Goal: Entertainment & Leisure: Browse casually

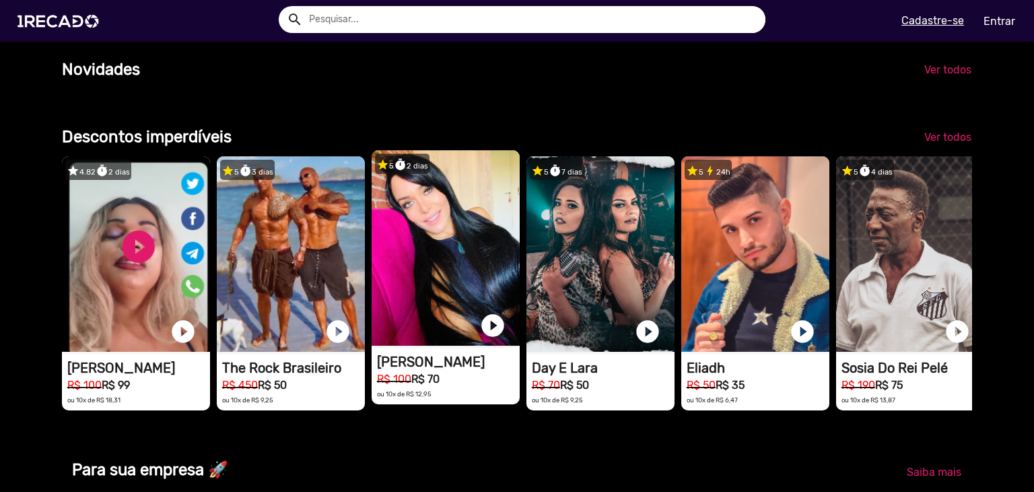
scroll to position [0, 3072]
click at [412, 222] on video "1RECADO vídeos dedicados para fãs e empresas" at bounding box center [446, 247] width 148 height 195
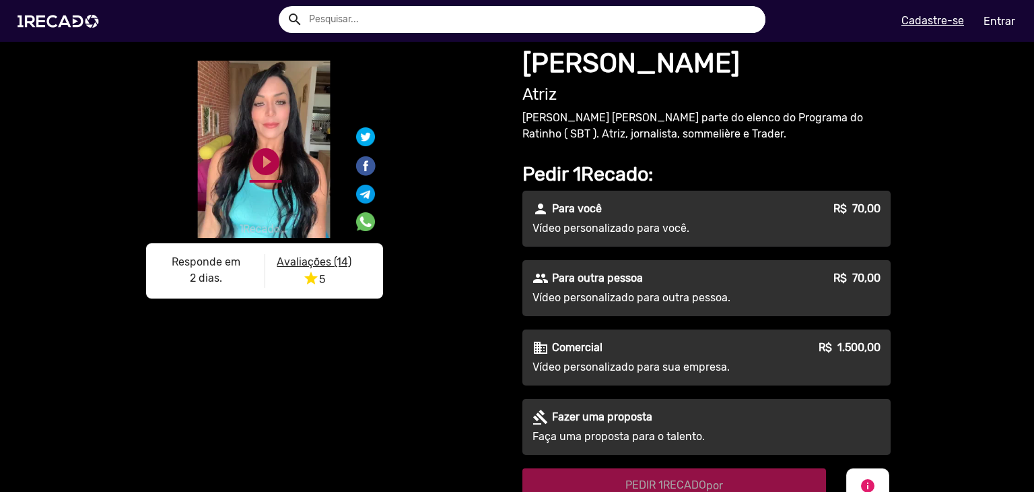
click at [251, 159] on link "play_circle_filled" at bounding box center [266, 161] width 32 height 32
click at [264, 178] on link "pause_circle" at bounding box center [266, 161] width 32 height 32
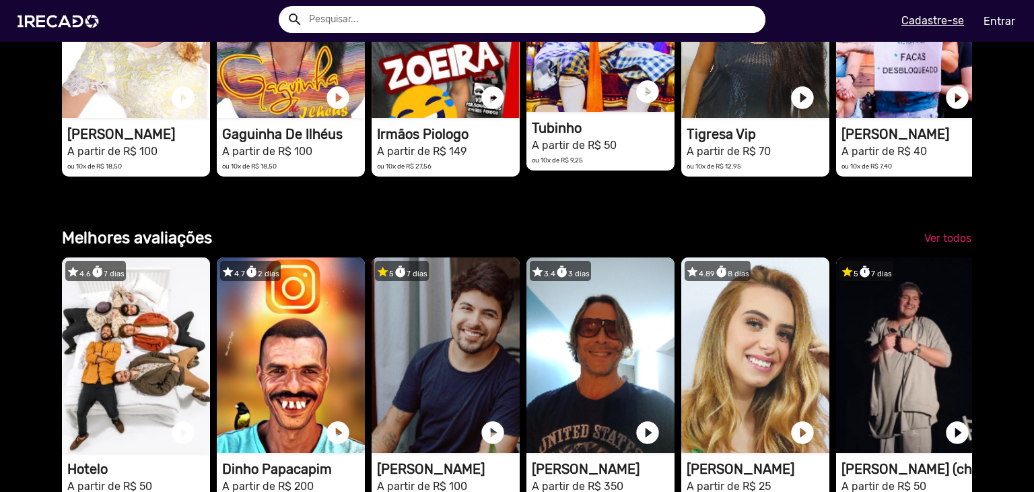
scroll to position [1744, 0]
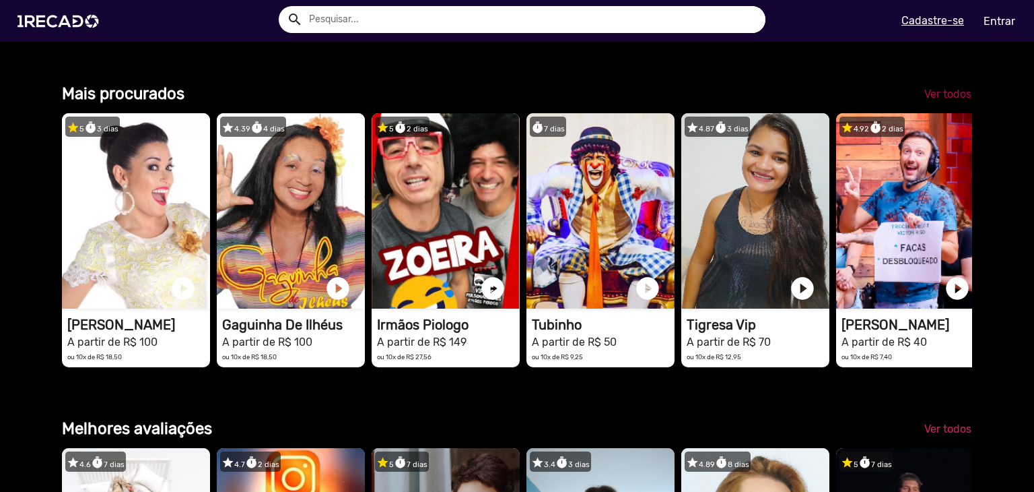
click at [950, 100] on span "Ver todos" at bounding box center [948, 94] width 47 height 13
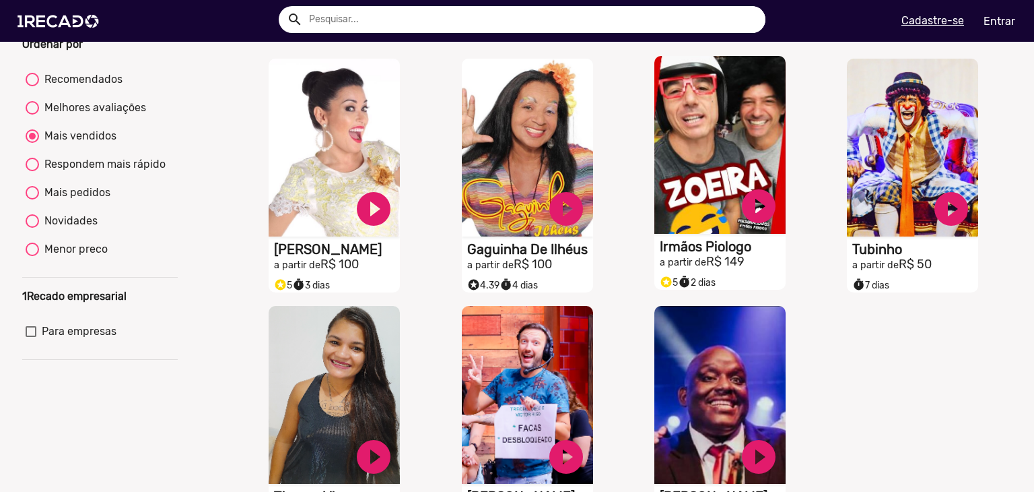
scroll to position [22, 0]
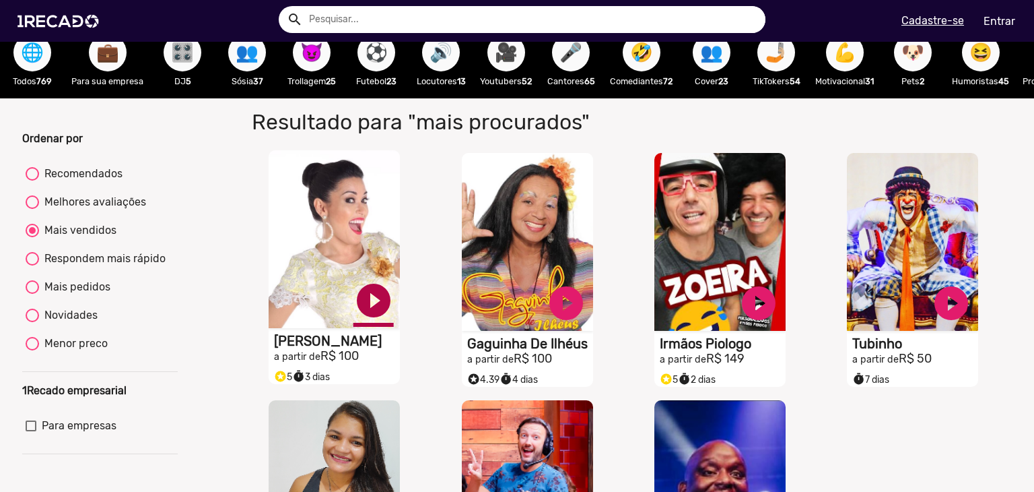
click at [374, 312] on link "play_circle_filled" at bounding box center [374, 300] width 40 height 40
click at [339, 349] on h1 "[PERSON_NAME]" at bounding box center [337, 341] width 126 height 16
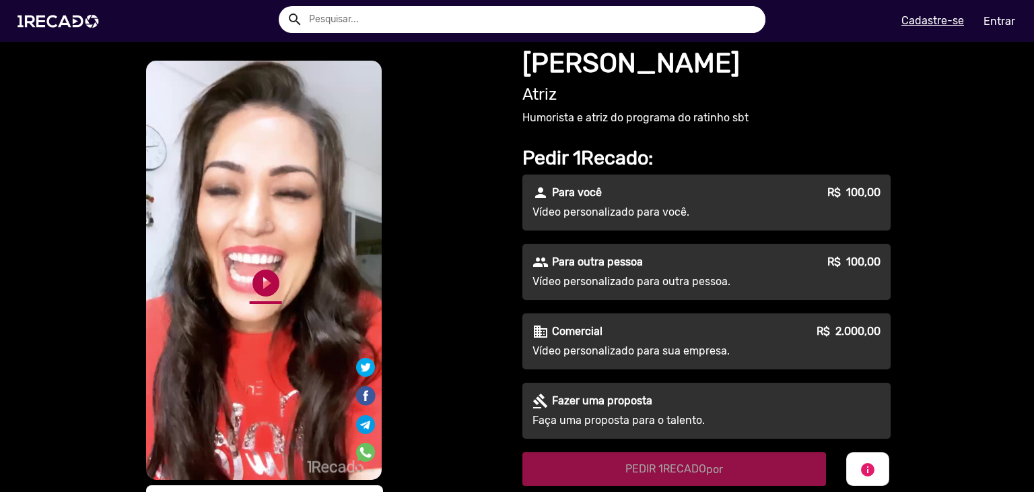
click at [260, 286] on link "play_circle_filled" at bounding box center [266, 283] width 32 height 32
